Goal: Information Seeking & Learning: Learn about a topic

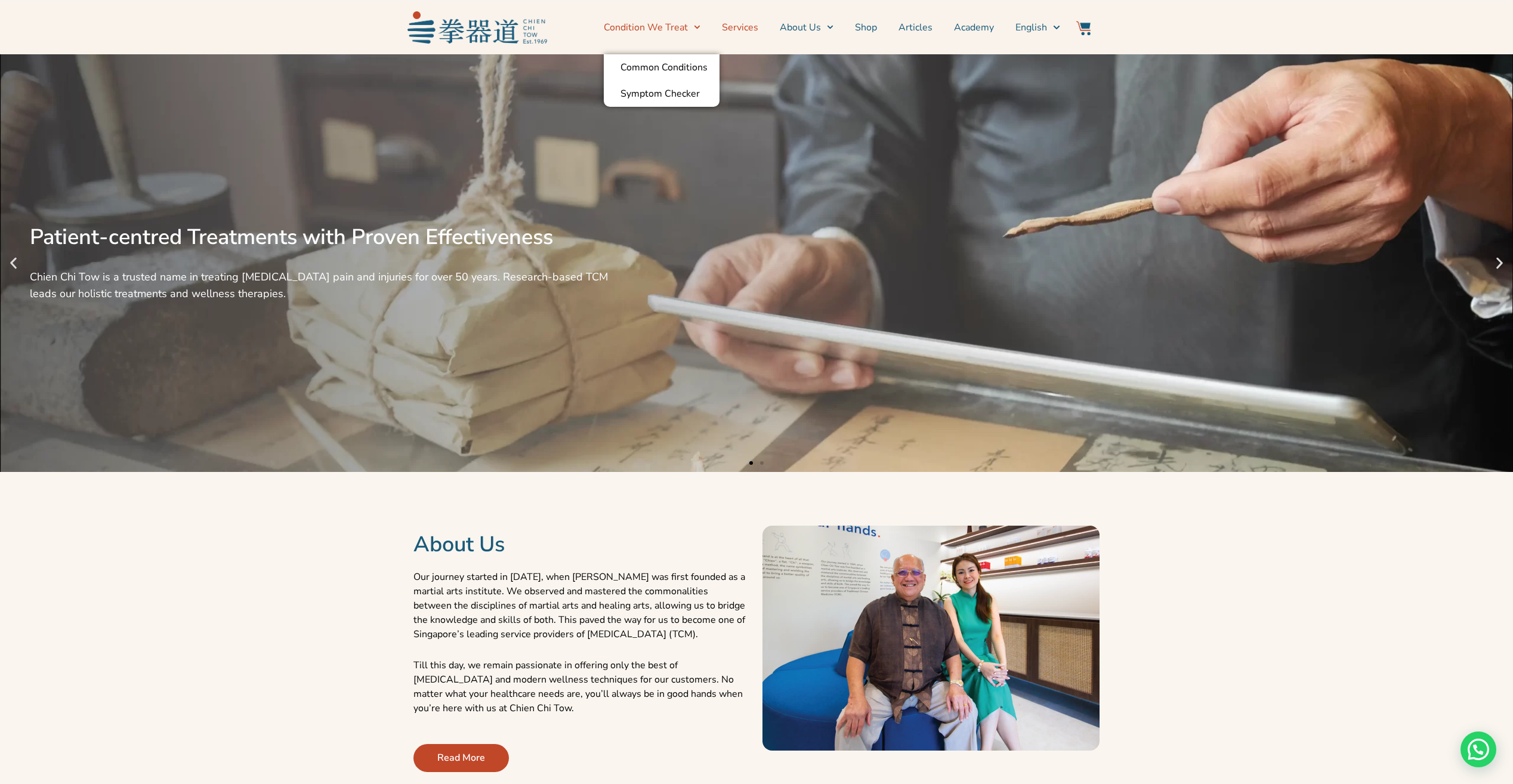
click at [731, 30] on link "Services" at bounding box center [740, 27] width 36 height 30
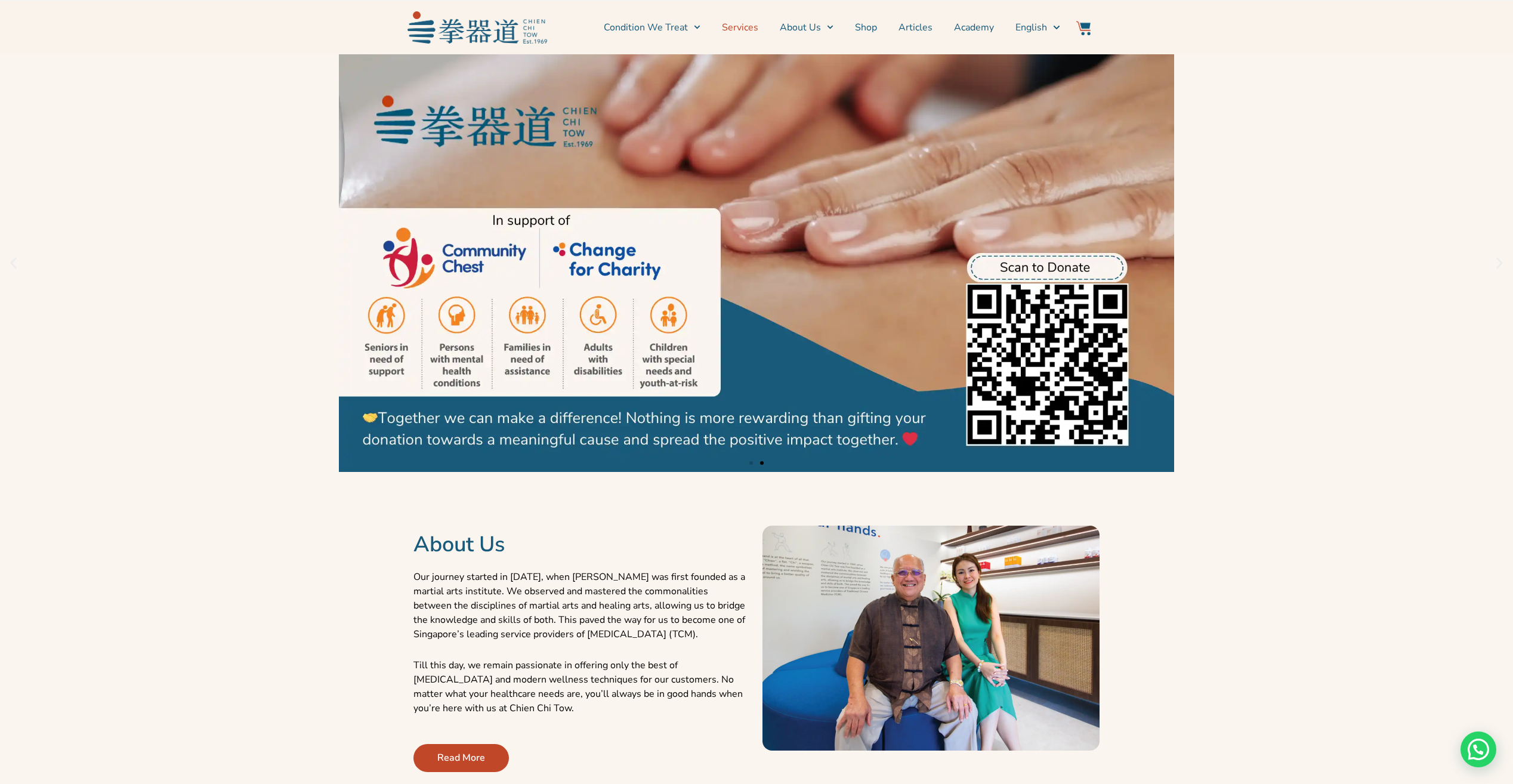
click at [731, 30] on link "Services" at bounding box center [740, 27] width 36 height 30
click at [731, 28] on link "Services" at bounding box center [740, 27] width 36 height 30
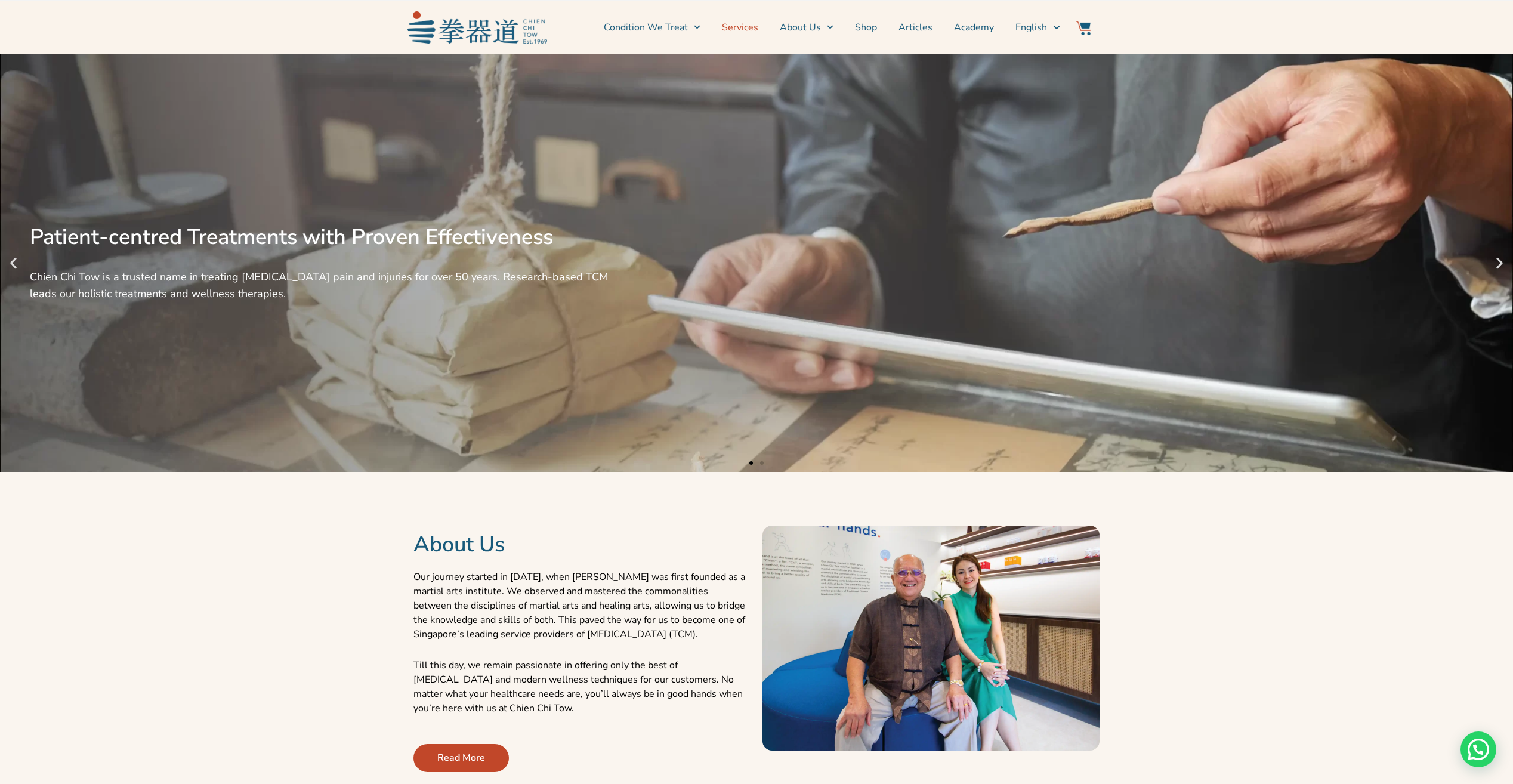
click at [751, 27] on link "Services" at bounding box center [740, 27] width 36 height 30
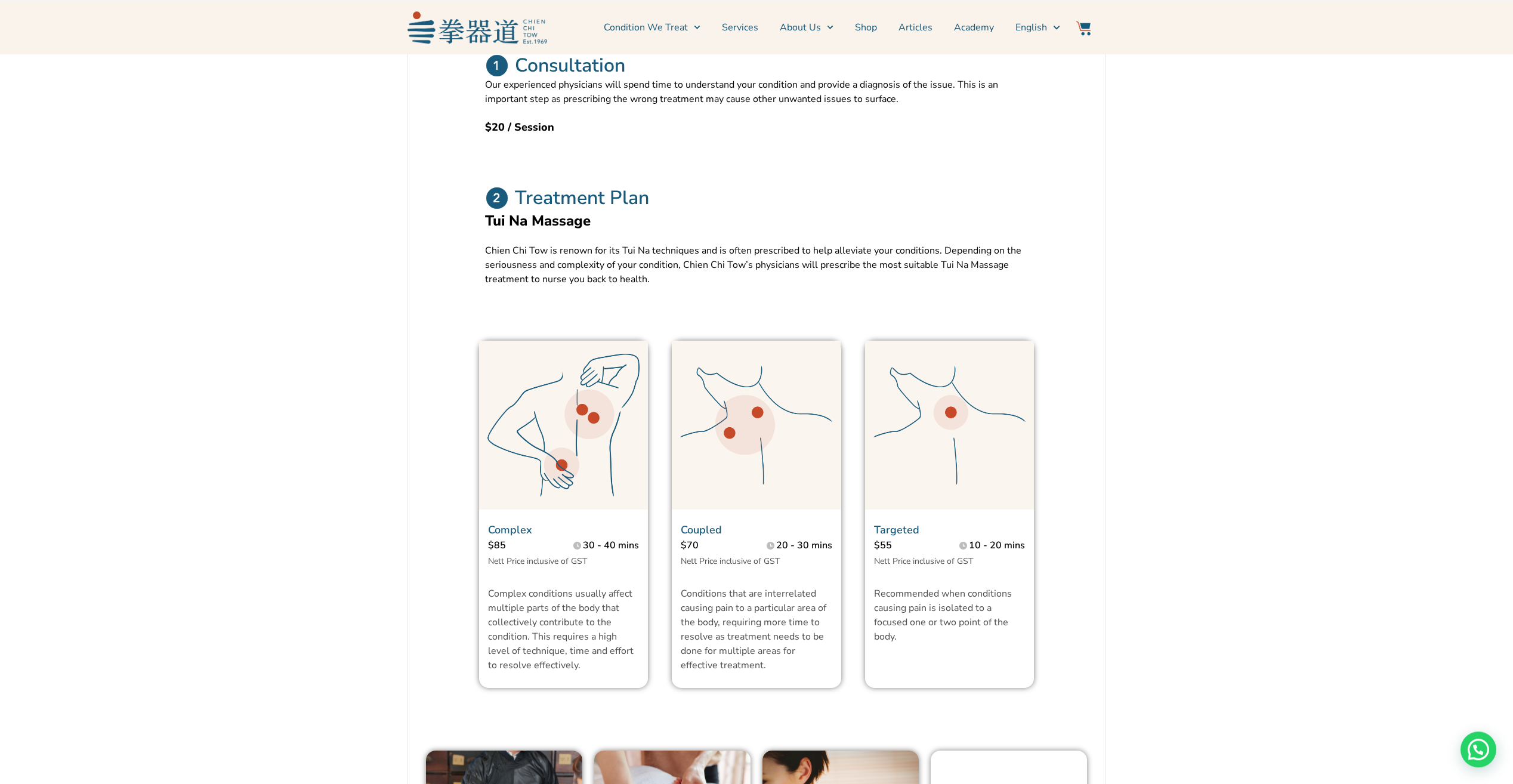
scroll to position [124, 0]
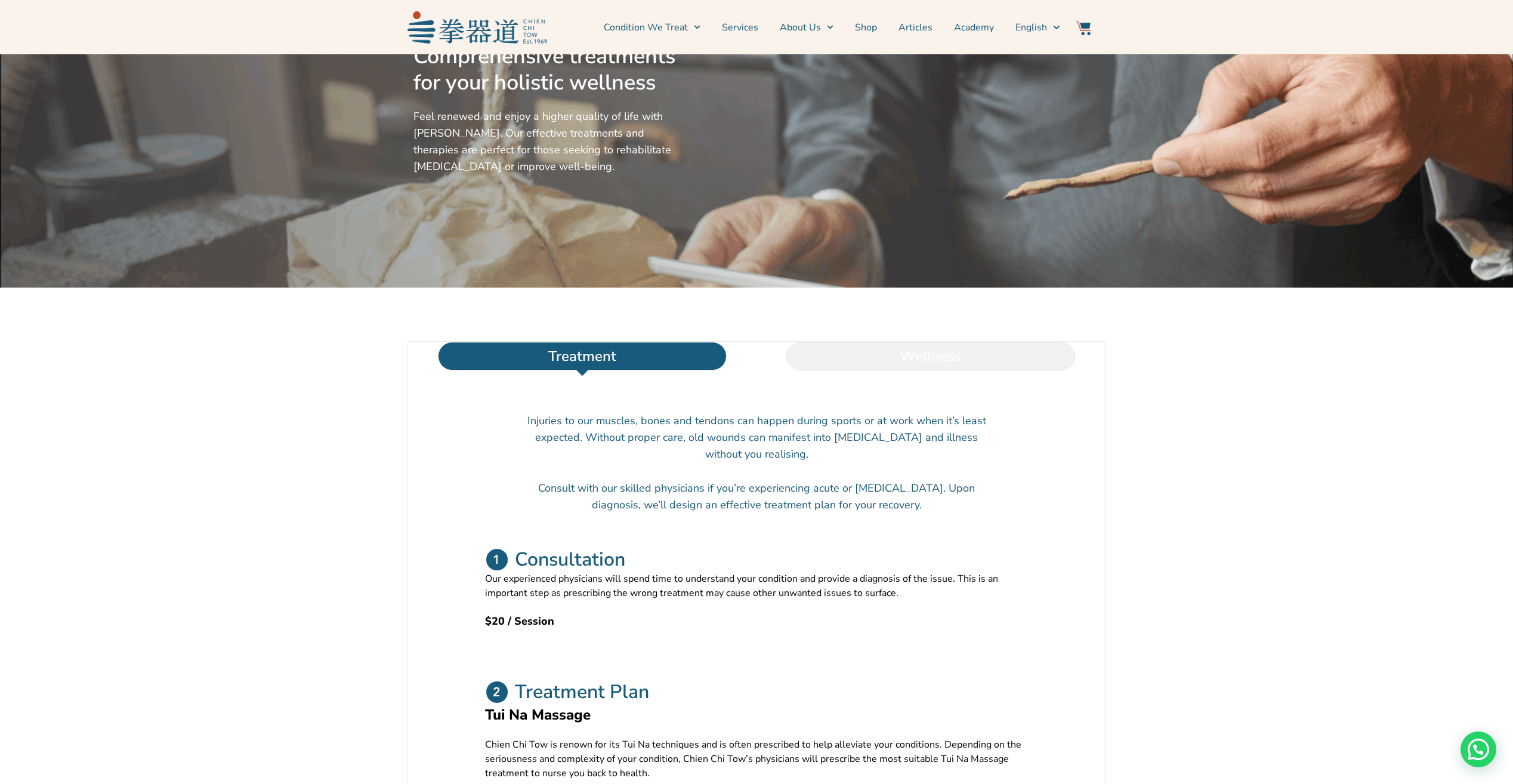
click at [815, 360] on li "Wellness" at bounding box center [931, 356] width 348 height 28
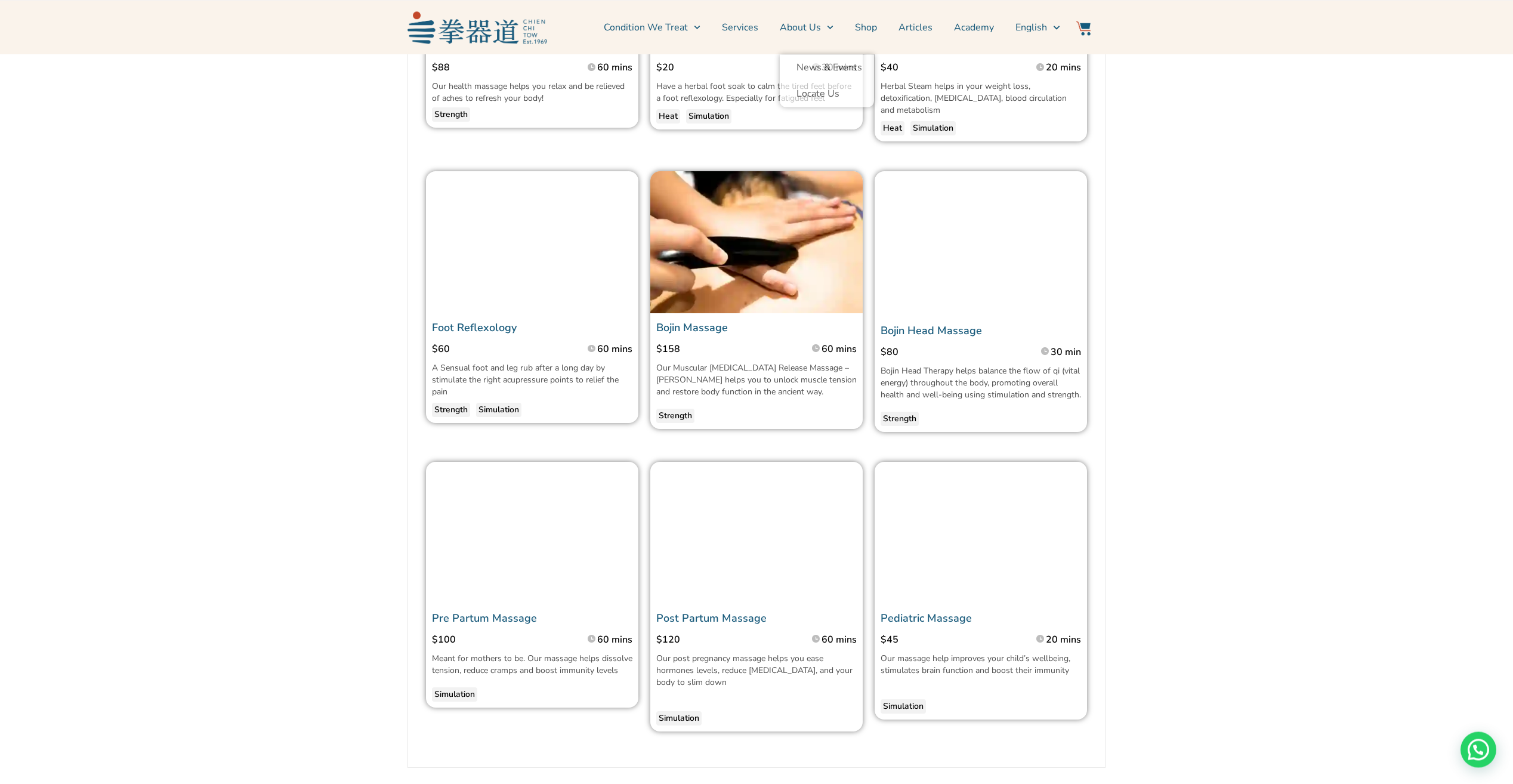
scroll to position [840, 0]
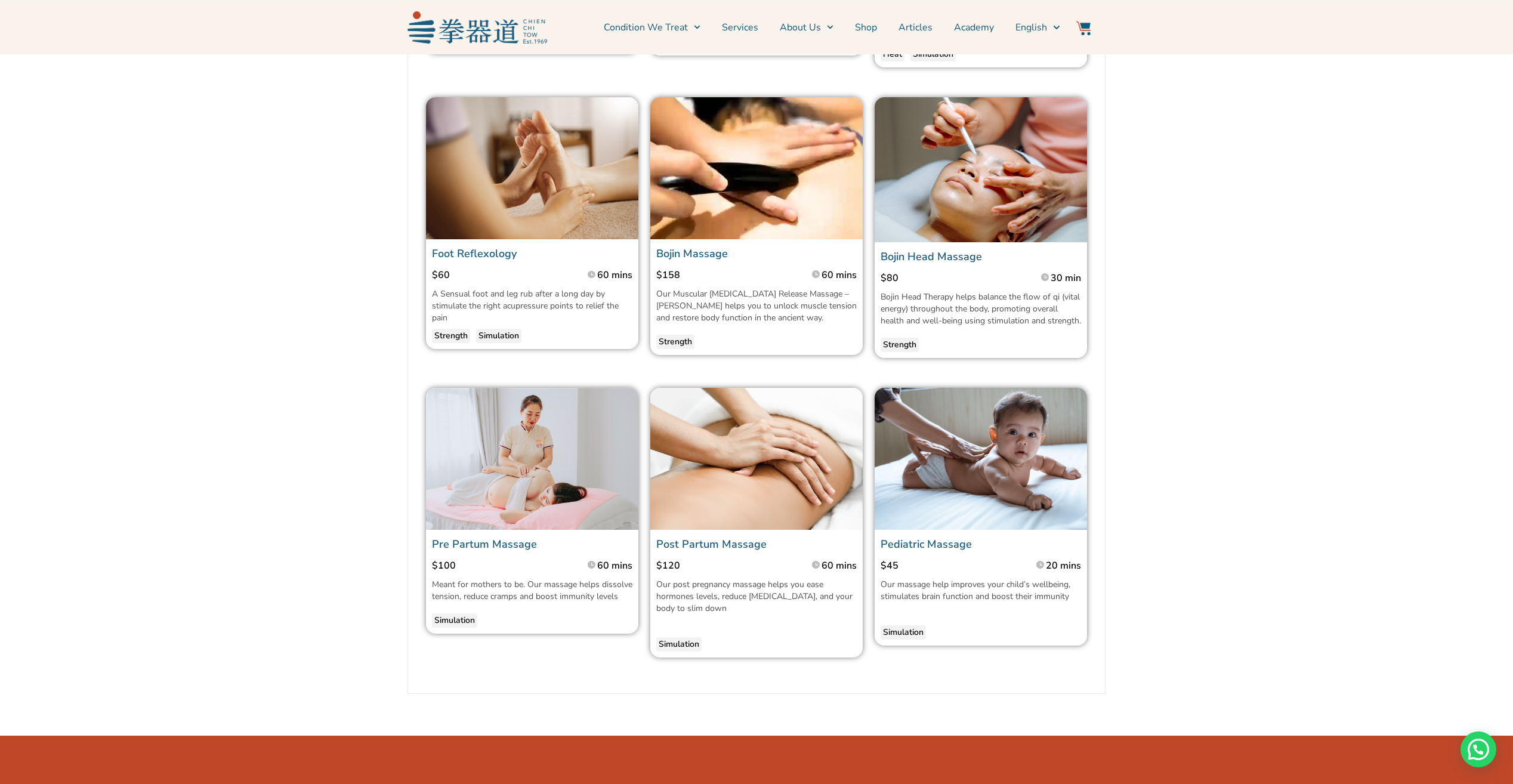
click at [1026, 141] on img at bounding box center [980, 169] width 212 height 144
click at [1024, 137] on img at bounding box center [980, 169] width 212 height 144
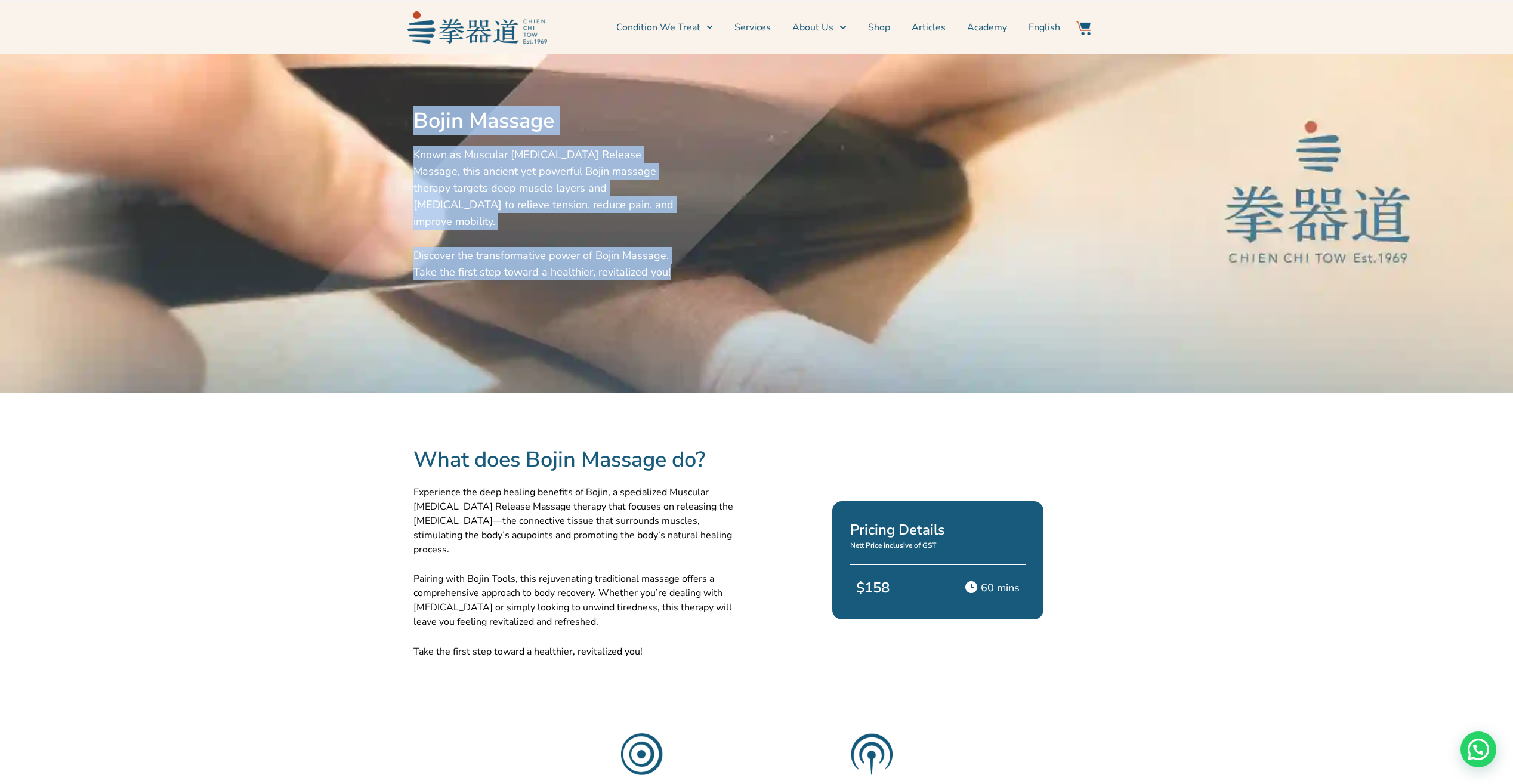
drag, startPoint x: 414, startPoint y: 117, endPoint x: 788, endPoint y: 260, distance: 400.4
click at [788, 260] on div "Bojin Massage Known as Muscular [MEDICAL_DATA] Release Massage, this ancient ye…" at bounding box center [756, 224] width 698 height 327
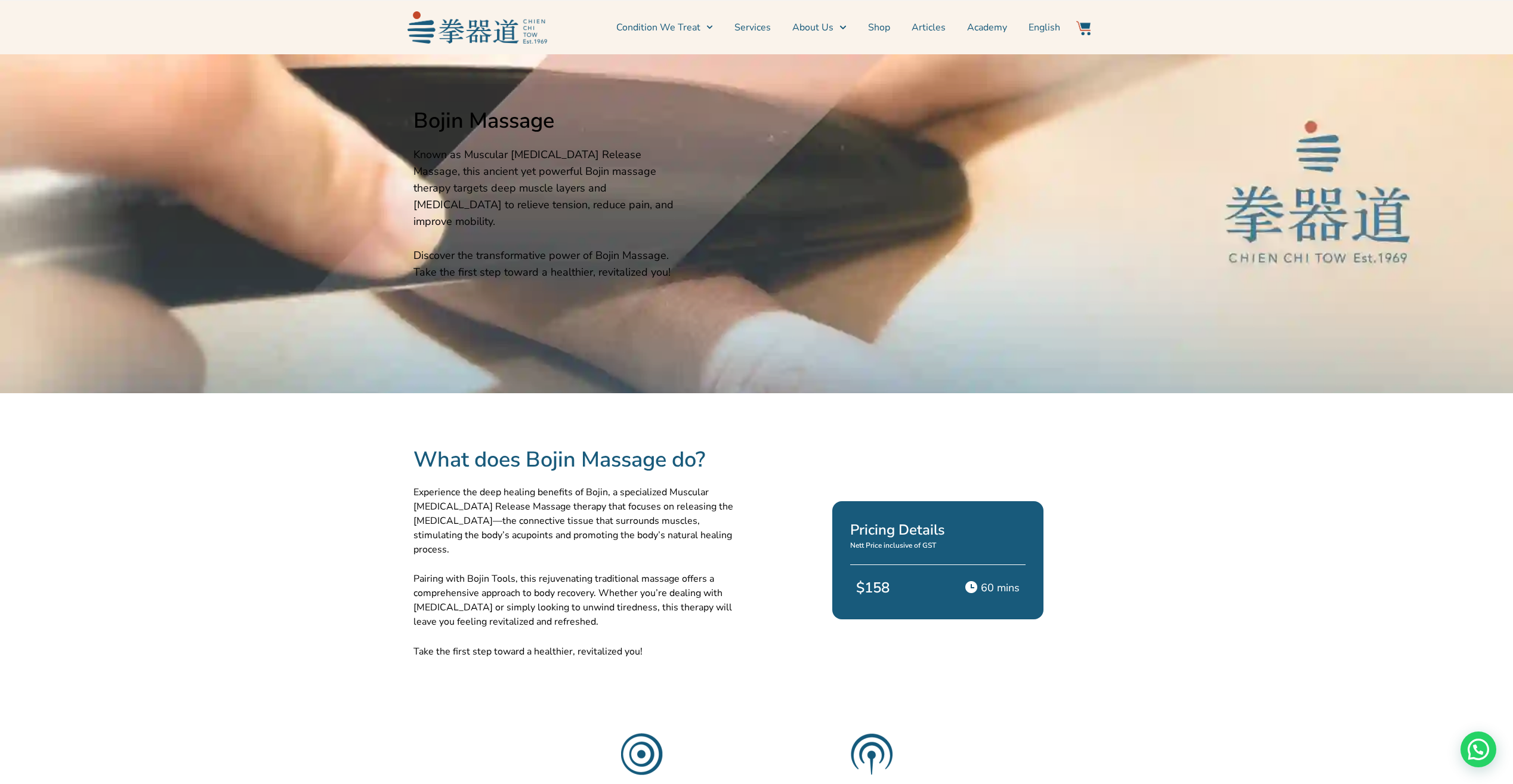
click at [805, 258] on div at bounding box center [899, 224] width 412 height 327
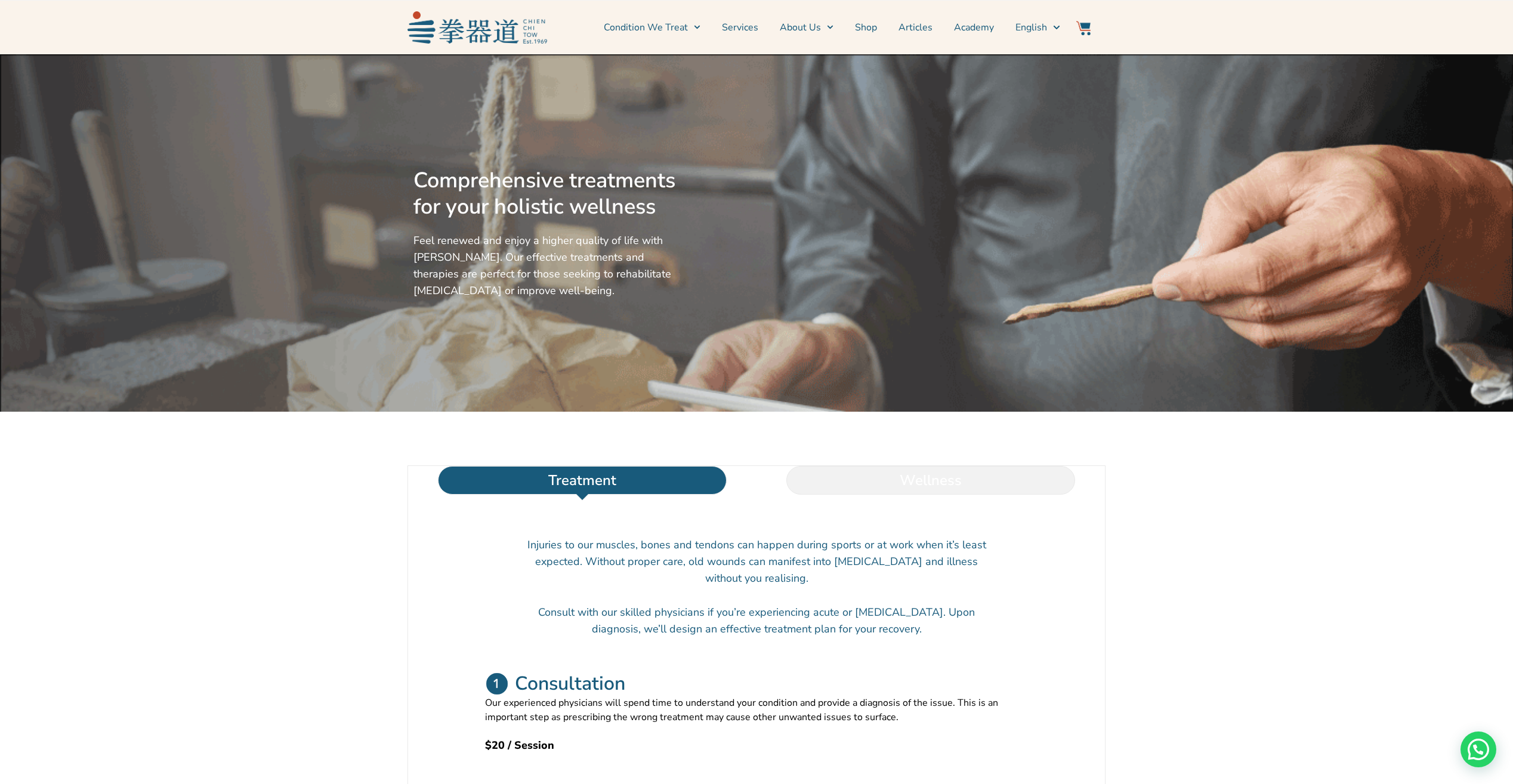
click at [890, 473] on li "Wellness" at bounding box center [931, 480] width 348 height 28
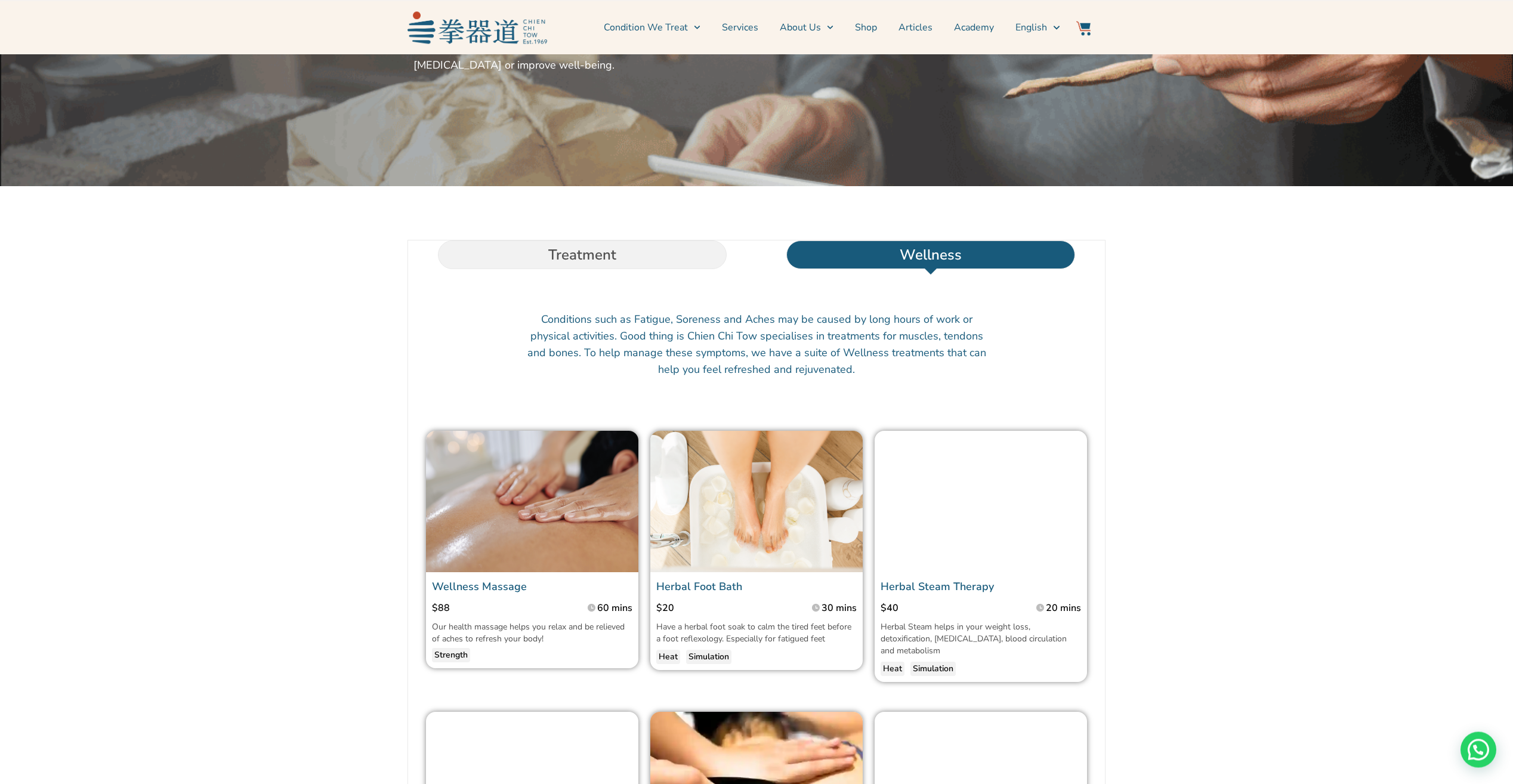
scroll to position [229, 0]
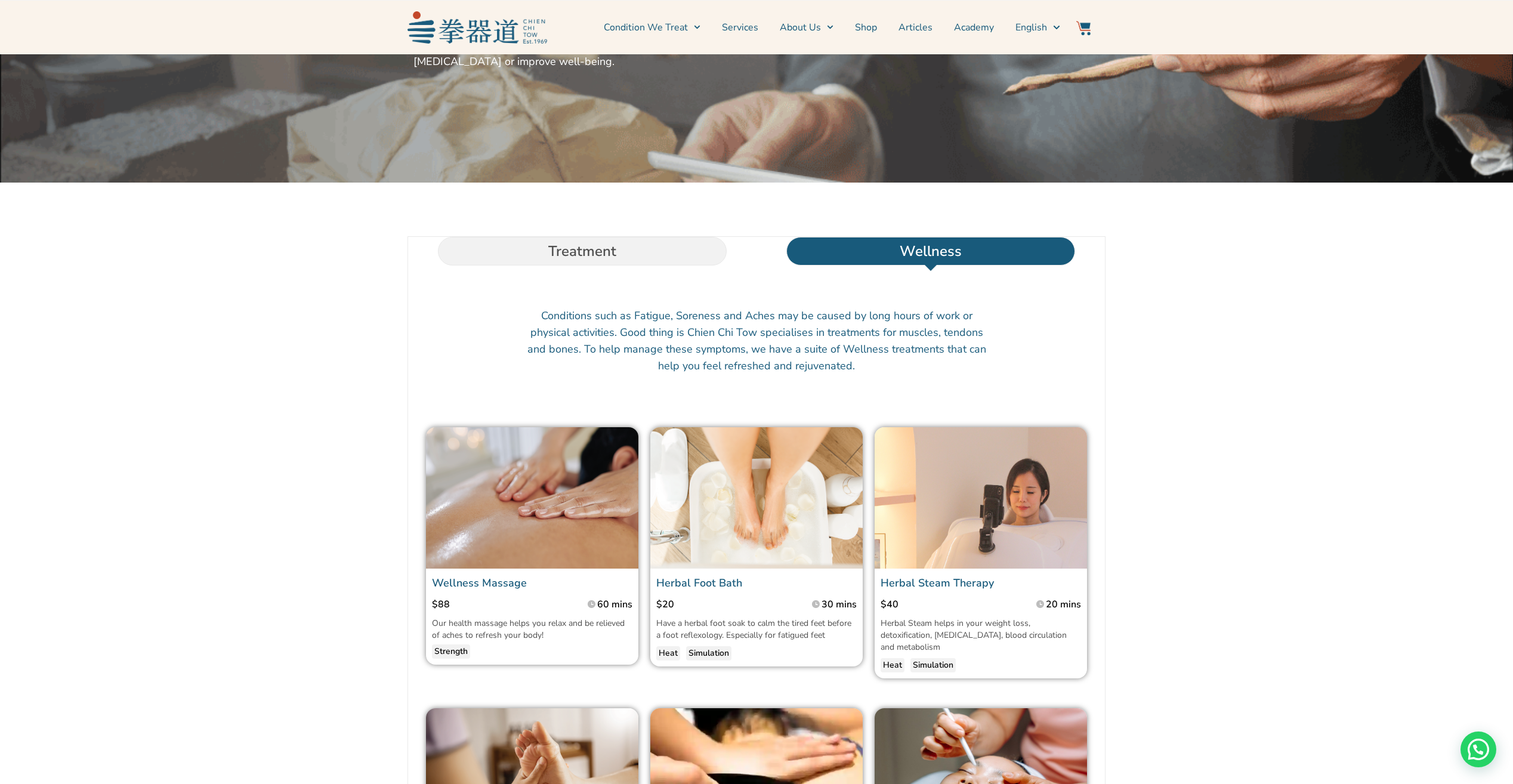
click at [566, 505] on img at bounding box center [532, 498] width 212 height 141
click at [582, 476] on img at bounding box center [532, 498] width 212 height 141
click at [489, 583] on link "Wellness Massage" at bounding box center [479, 583] width 95 height 15
